Goal: Task Accomplishment & Management: Use online tool/utility

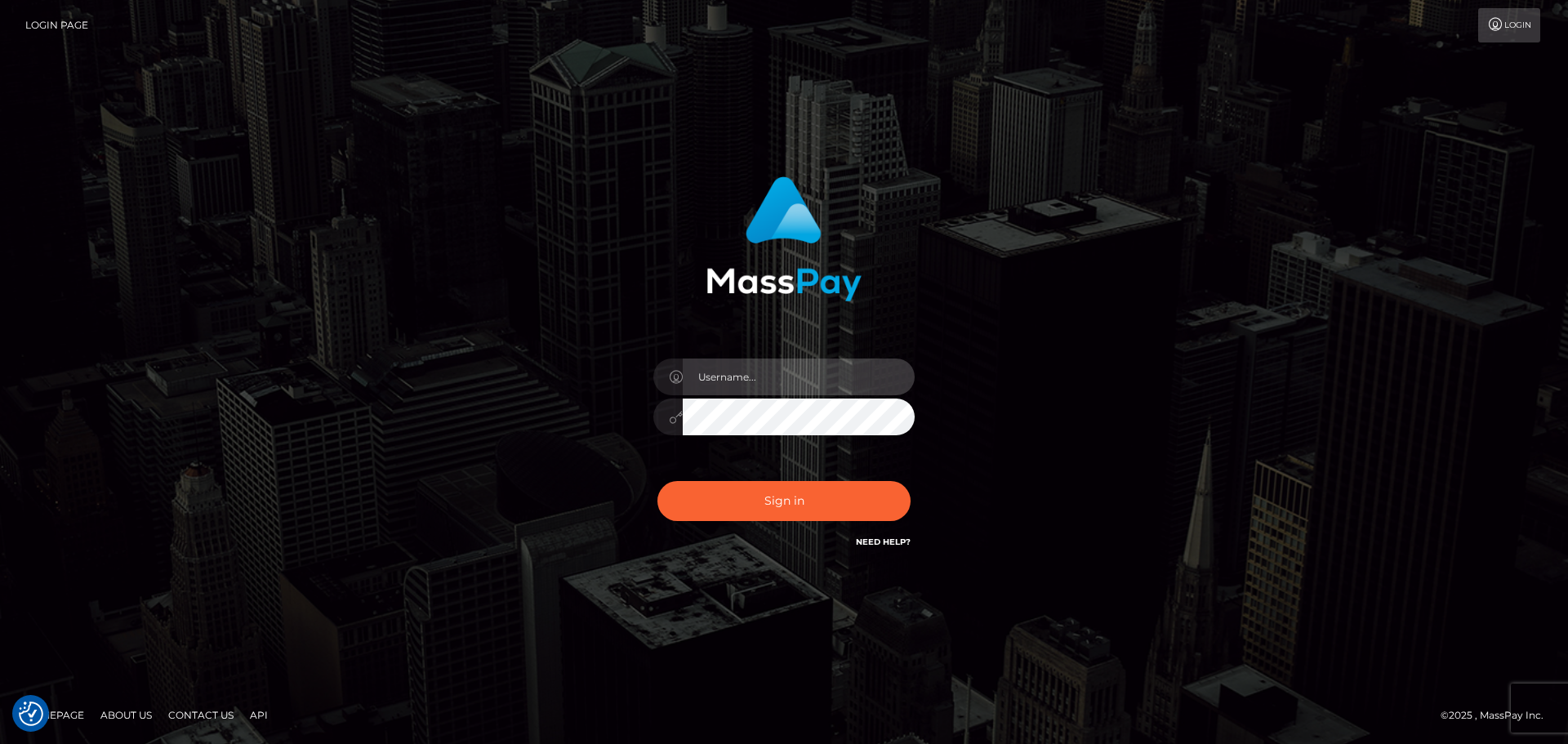
click at [805, 363] on input "text" at bounding box center [798, 376] width 232 height 36
type input "Seleen"
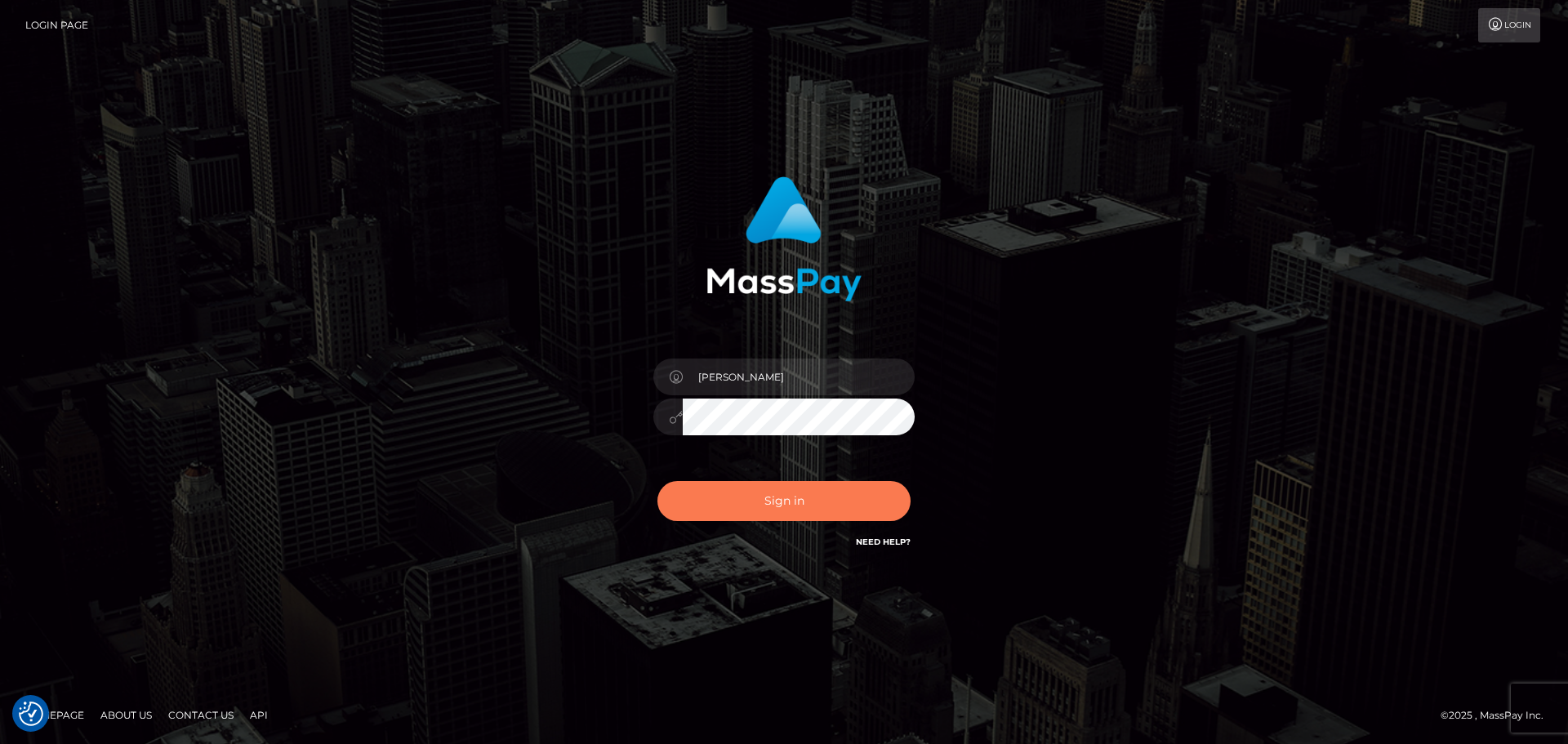
click at [789, 517] on button "Sign in" at bounding box center [784, 501] width 253 height 40
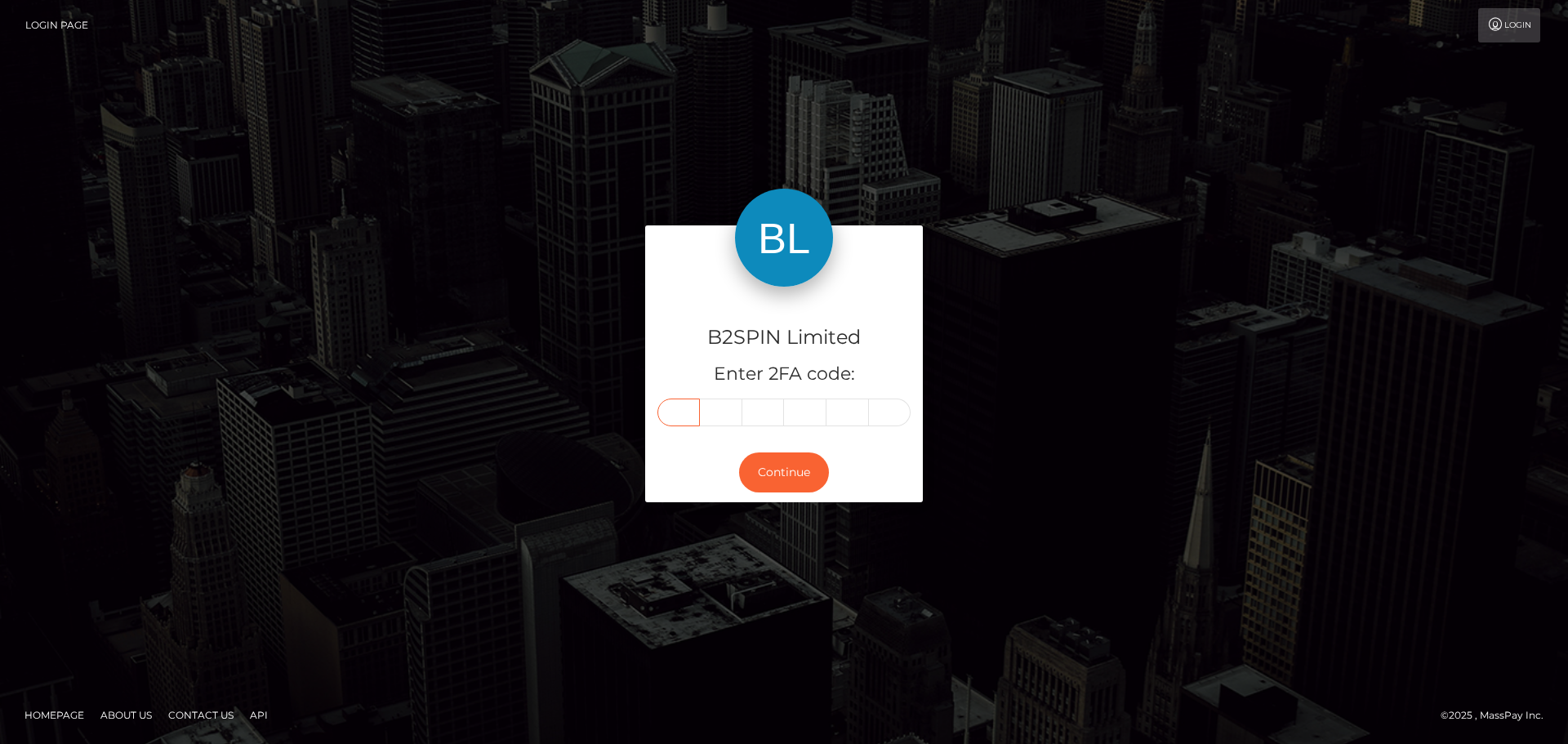
paste input "8"
type input "8"
type input "0"
type input "7"
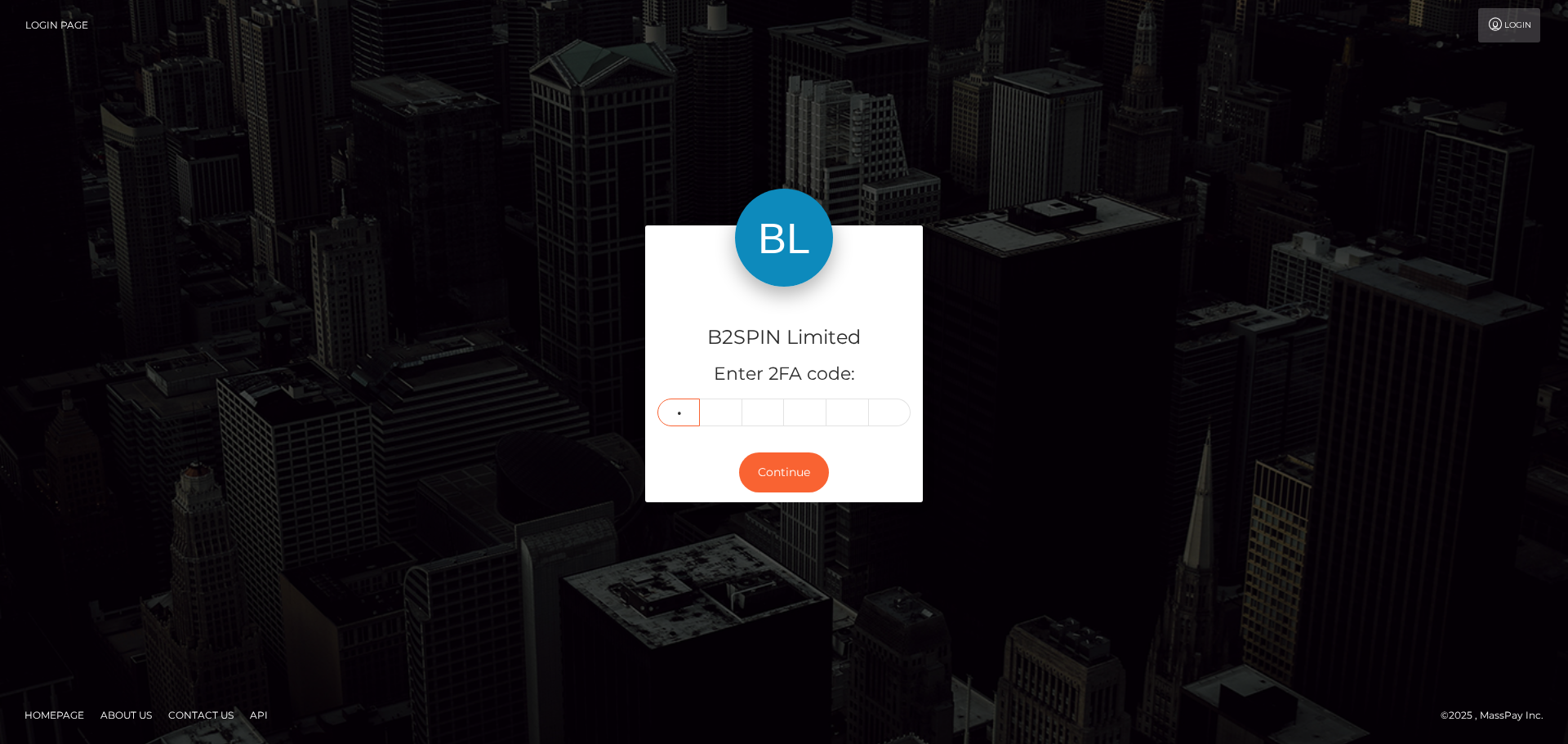
type input "4"
click at [805, 465] on button "Continue" at bounding box center [784, 472] width 90 height 40
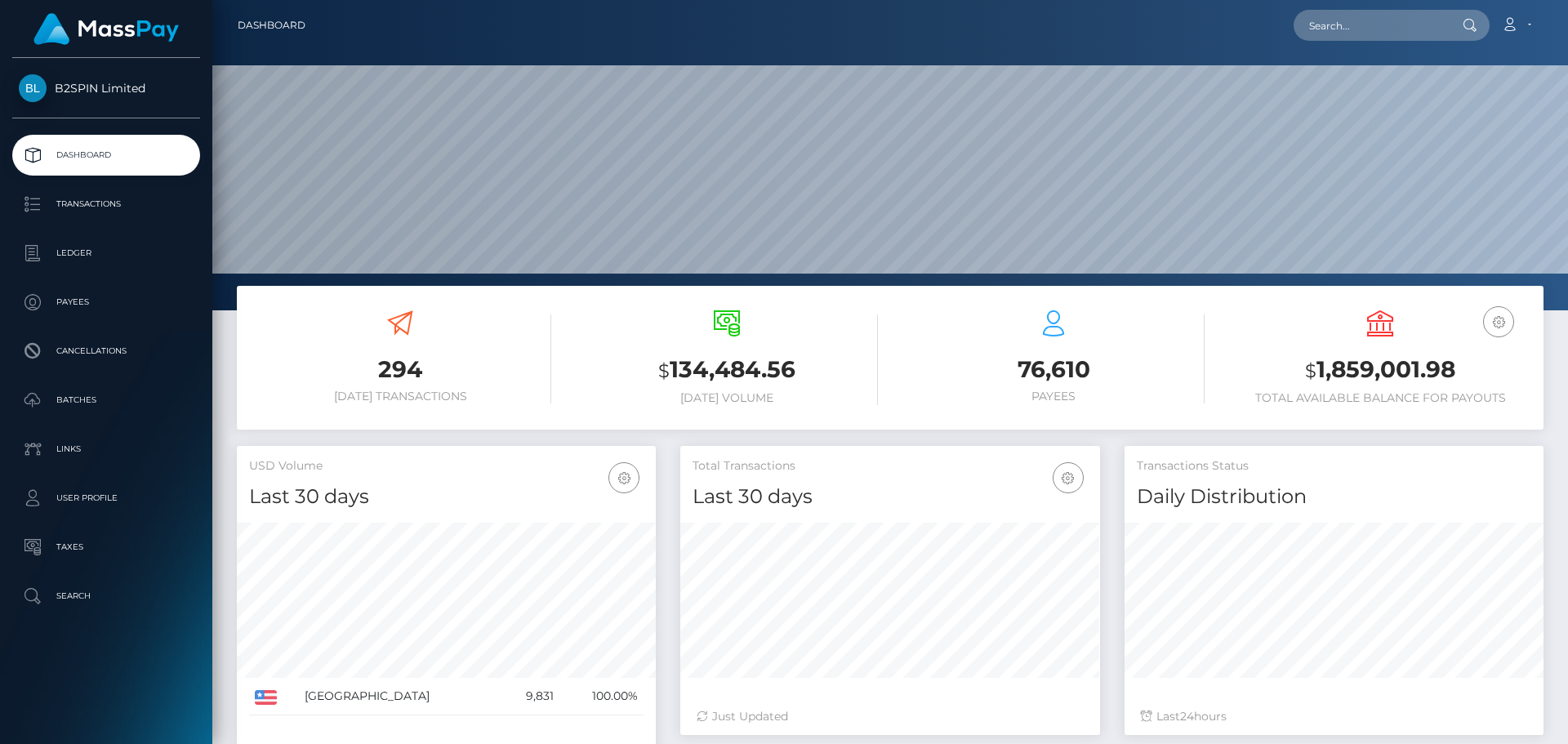
scroll to position [290, 420]
click at [119, 216] on p "Transactions" at bounding box center [106, 204] width 175 height 25
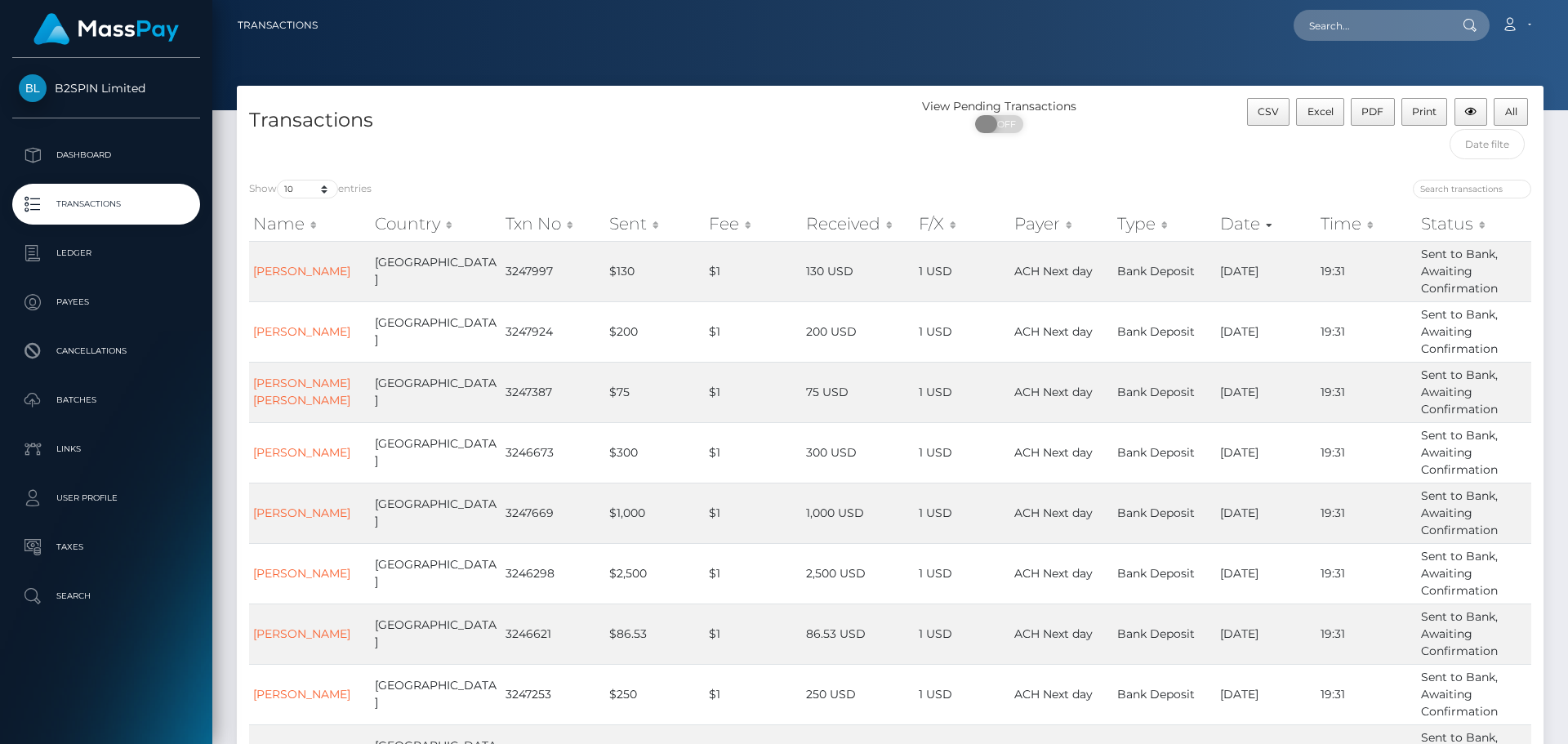
click at [1007, 128] on span "OFF" at bounding box center [1005, 124] width 41 height 18
checkbox input "true"
click at [298, 186] on select "10 25 50 100 250 500 1,000 3,500" at bounding box center [307, 189] width 61 height 19
select select "3500"
click at [278, 180] on select "10 25 50 100 250 500 1,000 3,500" at bounding box center [307, 189] width 61 height 19
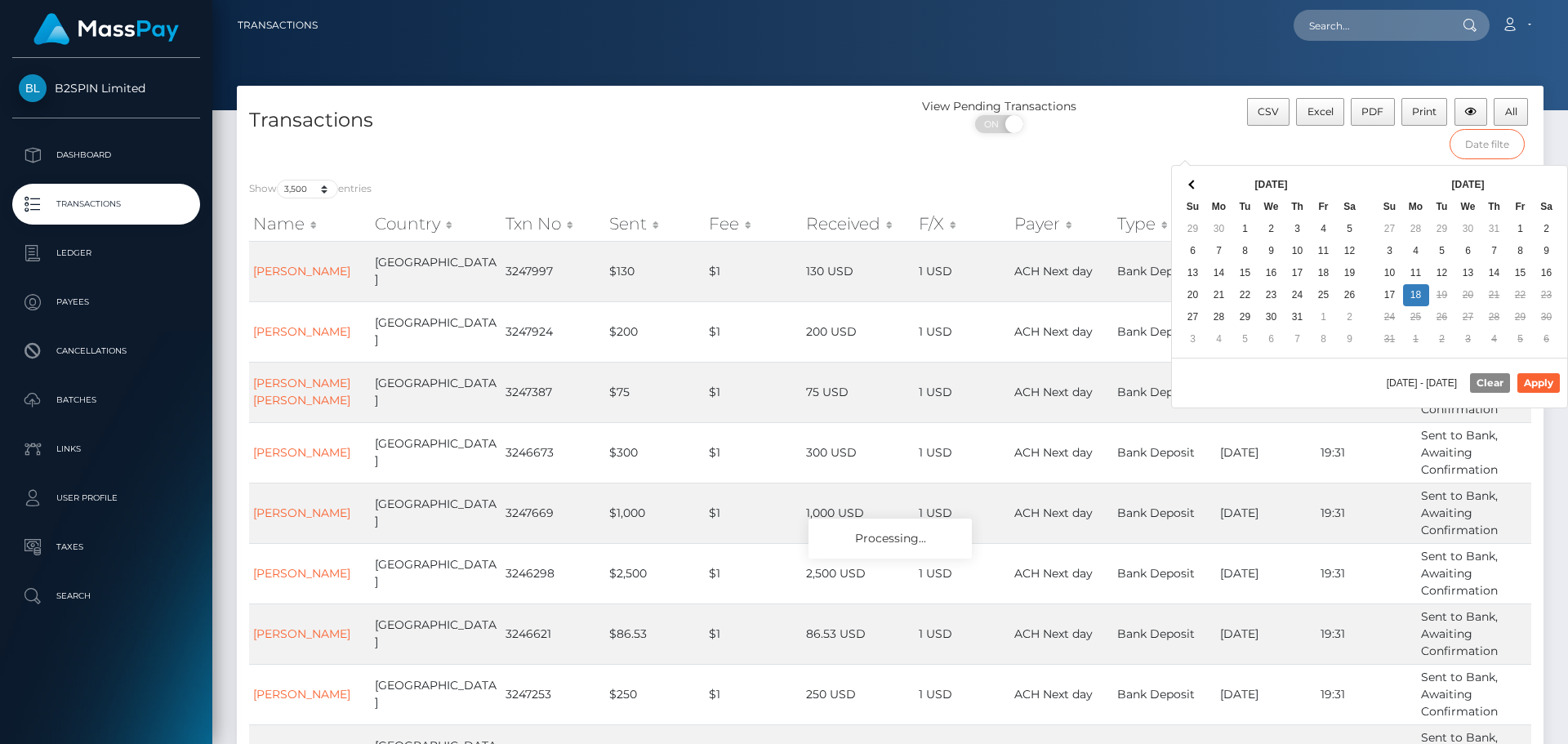
click at [1493, 158] on input "text" at bounding box center [1487, 144] width 76 height 31
click at [1343, 171] on div "[DATE] Su Mo Tu We Th Fr Sa 29 30 1 2 3 4 5 6 7 8 9 10 11 12 13 14 15 16 17 18 …" at bounding box center [1270, 261] width 198 height 192
click at [1535, 384] on button "Apply" at bounding box center [1538, 383] width 42 height 20
type input "[DATE] - [DATE]"
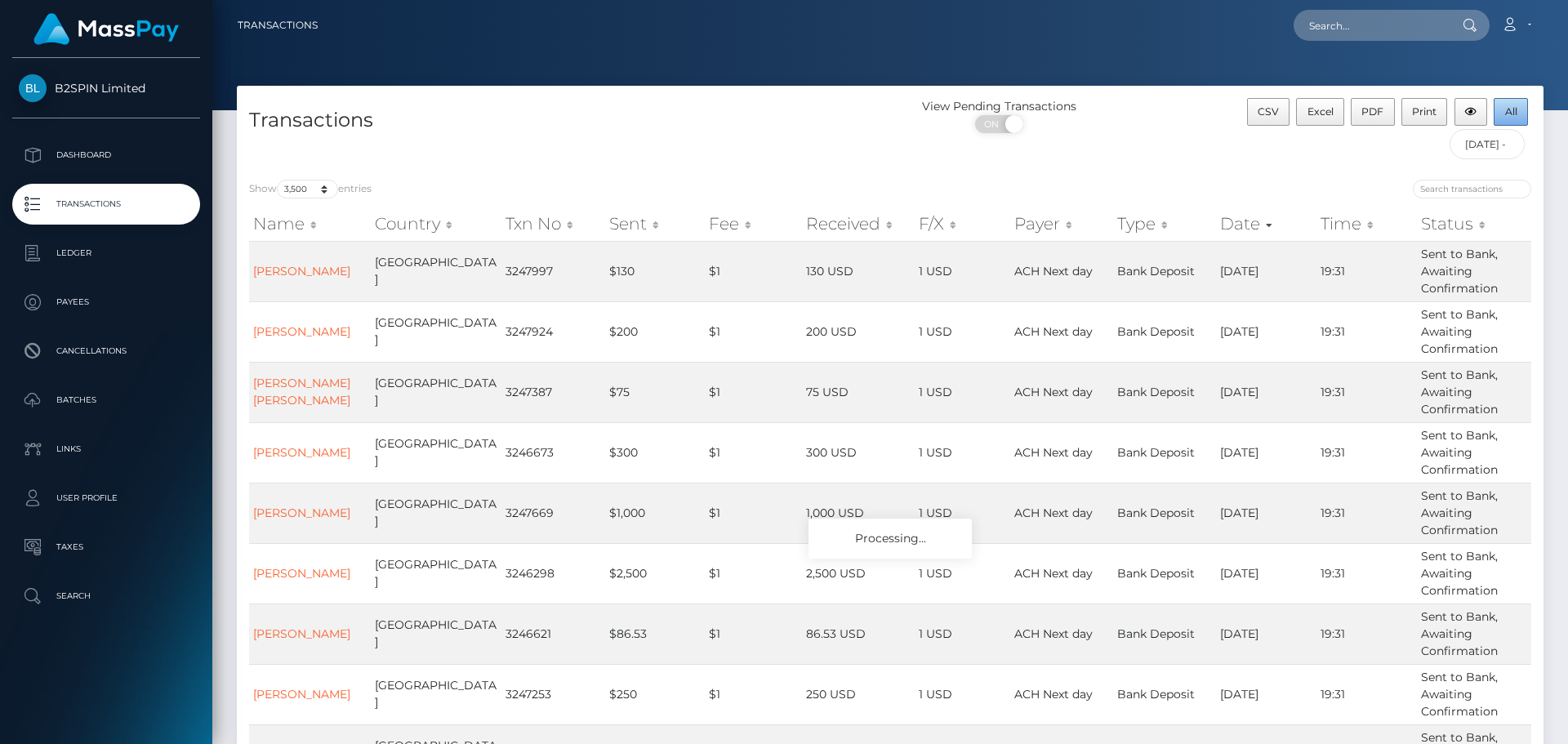
click at [1505, 111] on span "All" at bounding box center [1511, 111] width 12 height 12
